Goal: Communication & Community: Participate in discussion

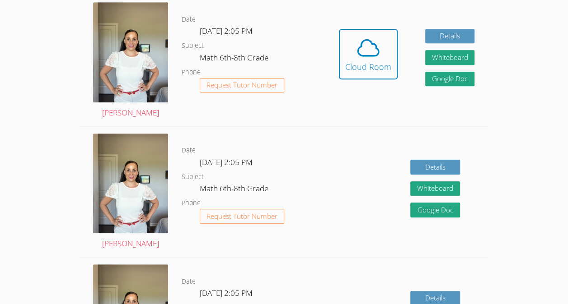
scroll to position [268, 0]
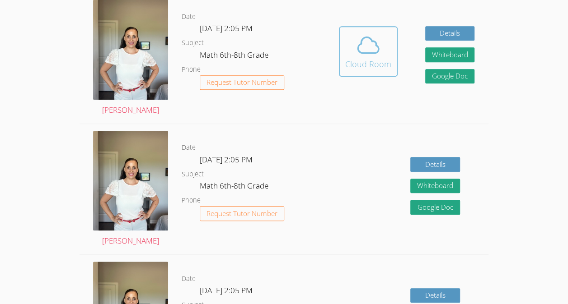
click at [378, 65] on div "Cloud Room" at bounding box center [368, 64] width 46 height 13
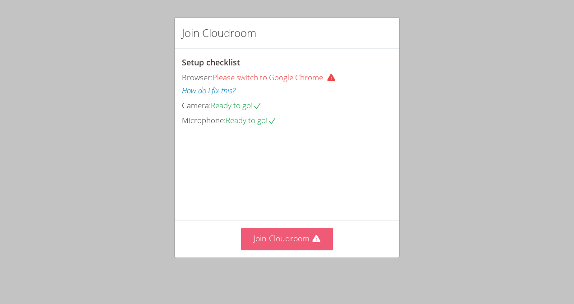
click at [271, 232] on button "Join Cloudroom" at bounding box center [287, 239] width 93 height 22
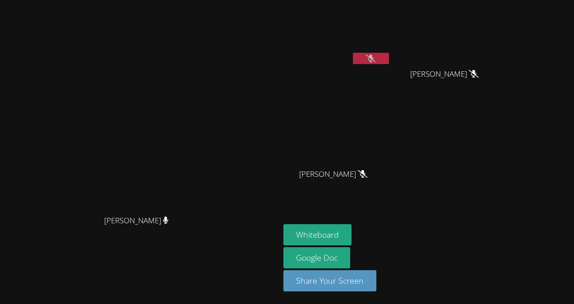
click at [389, 62] on button at bounding box center [371, 58] width 36 height 11
click at [352, 229] on button "Whiteboard" at bounding box center [318, 234] width 68 height 21
click at [389, 61] on button at bounding box center [371, 58] width 36 height 11
click at [389, 59] on button at bounding box center [371, 58] width 36 height 11
click at [389, 60] on button at bounding box center [371, 58] width 36 height 11
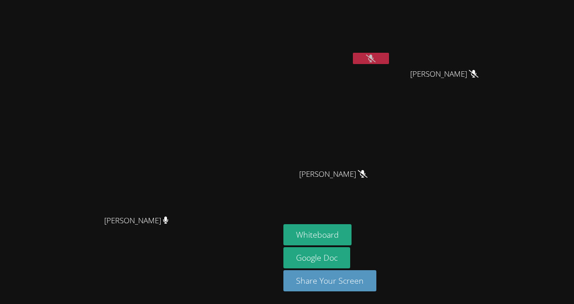
click at [389, 59] on button at bounding box center [371, 58] width 36 height 11
drag, startPoint x: 152, startPoint y: 95, endPoint x: 242, endPoint y: 154, distance: 107.0
click at [208, 154] on video at bounding box center [139, 134] width 135 height 154
click at [374, 61] on icon at bounding box center [371, 59] width 6 height 8
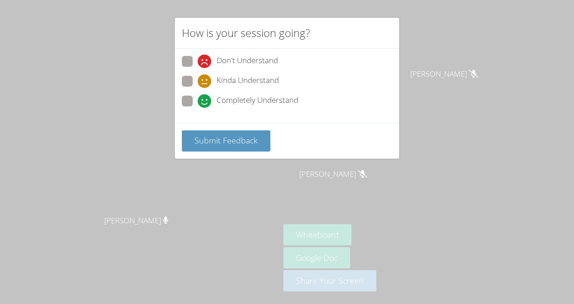
click at [181, 98] on div "Don't Understand Kinda Understand Completely Understand" at bounding box center [287, 86] width 225 height 74
click at [198, 108] on span at bounding box center [198, 108] width 0 height 0
click at [198, 99] on input "Completely Understand" at bounding box center [202, 100] width 8 height 8
radio input "true"
click at [206, 136] on span "Submit Feedback" at bounding box center [226, 140] width 63 height 11
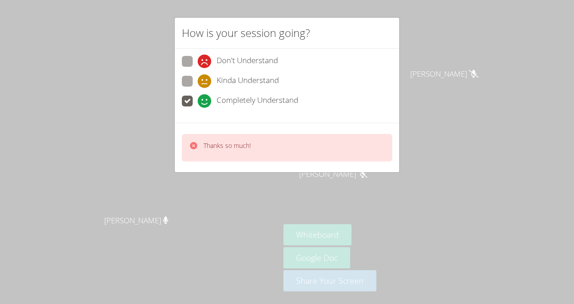
click at [224, 141] on p "Thanks so much!" at bounding box center [227, 145] width 47 height 9
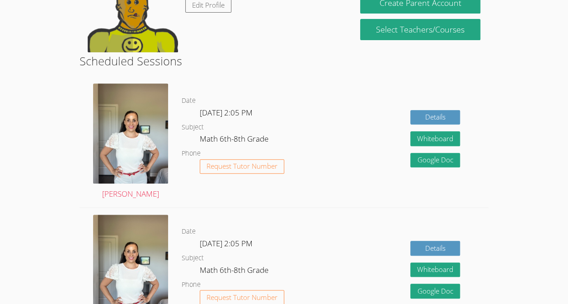
scroll to position [161, 0]
